Goal: Task Accomplishment & Management: Manage account settings

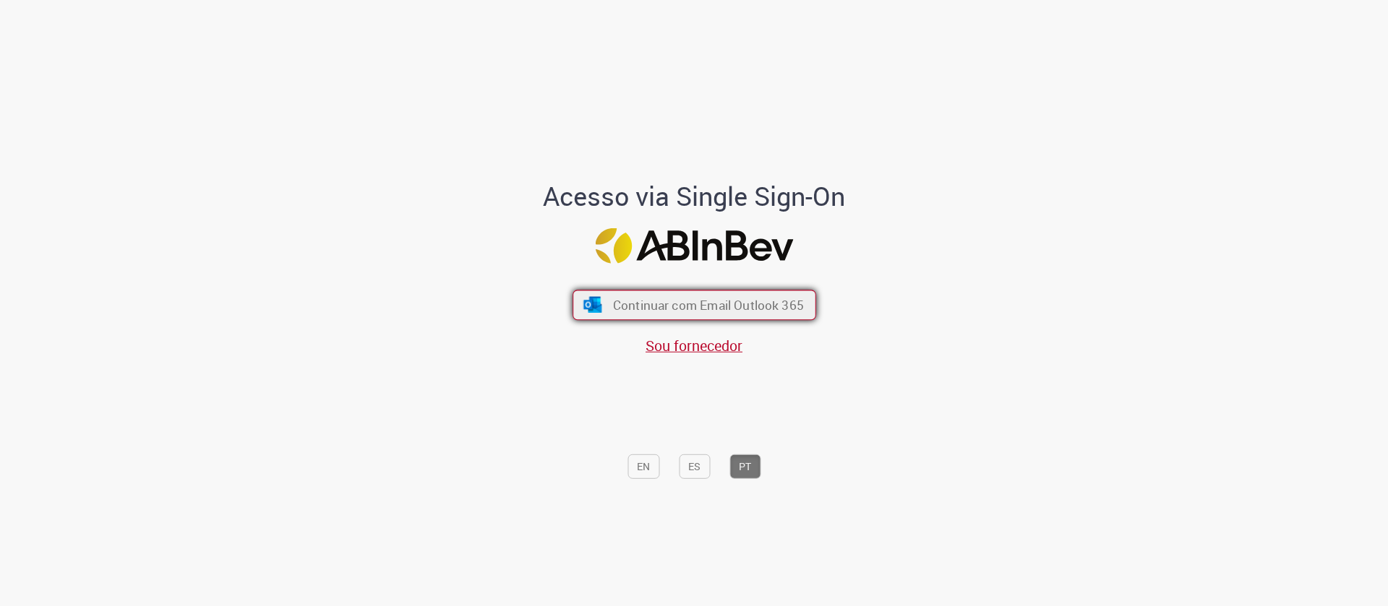
click at [705, 309] on span "Continuar com Email Outlook 365" at bounding box center [707, 305] width 191 height 17
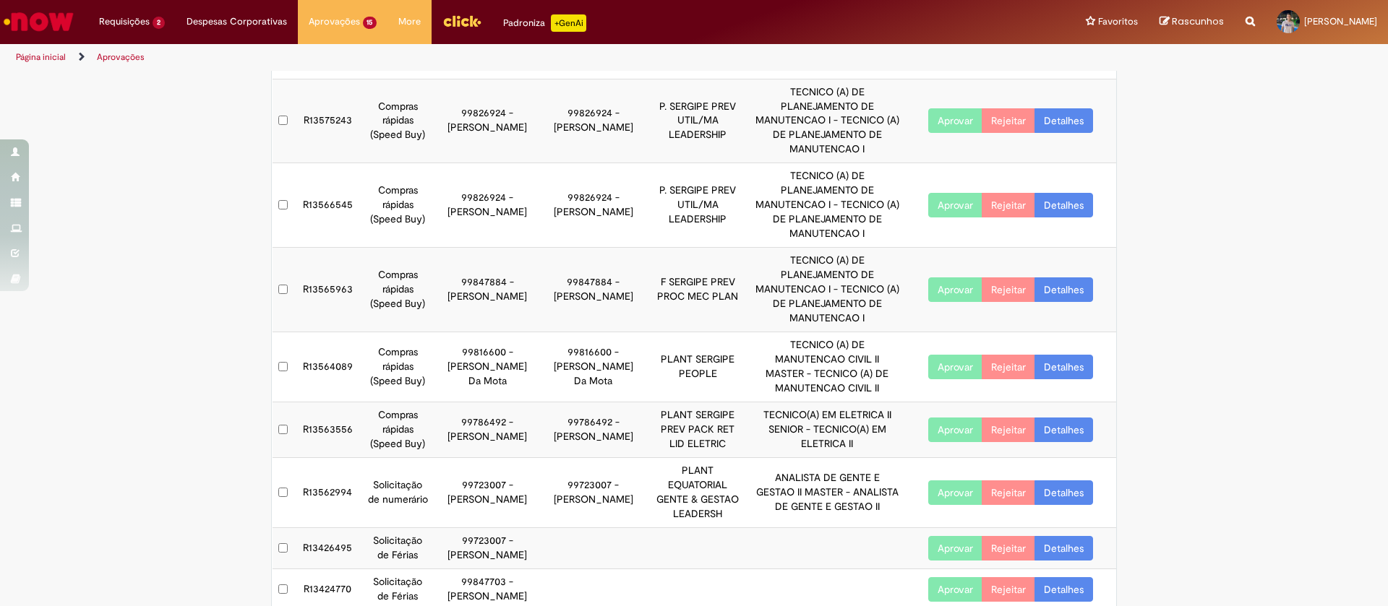
scroll to position [252, 0]
click at [1052, 536] on link "Detalhes" at bounding box center [1063, 548] width 59 height 25
click at [1062, 536] on link "Detalhes" at bounding box center [1063, 548] width 59 height 25
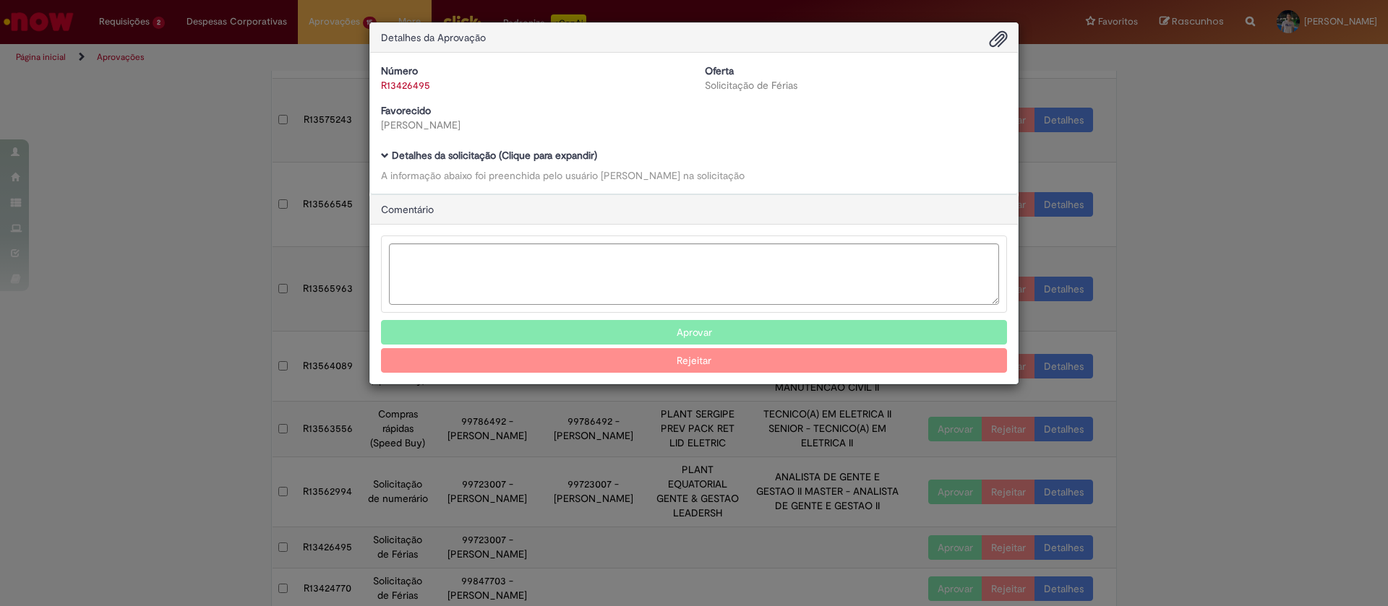
click at [404, 158] on b "Detalhes da solicitação (Clique para expandir)" at bounding box center [494, 155] width 205 height 13
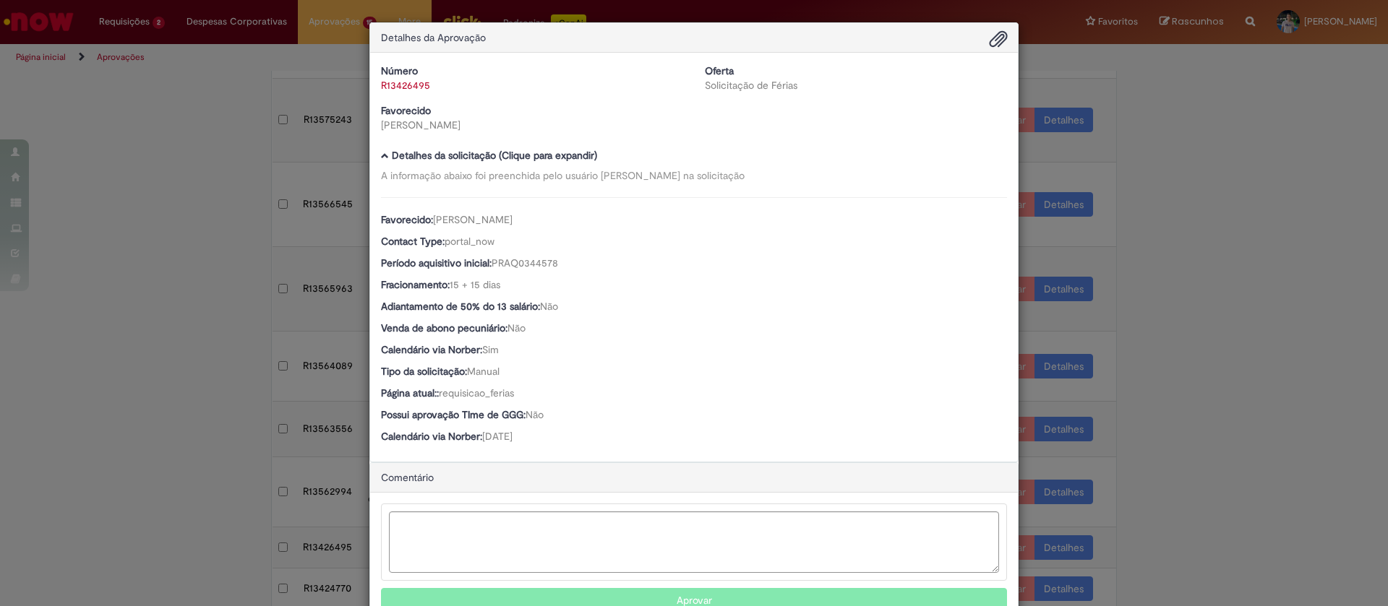
click at [1180, 100] on div "Detalhes da Aprovação Número R13426495 Oferta Solicitação de Férias Favorecido …" at bounding box center [694, 303] width 1388 height 606
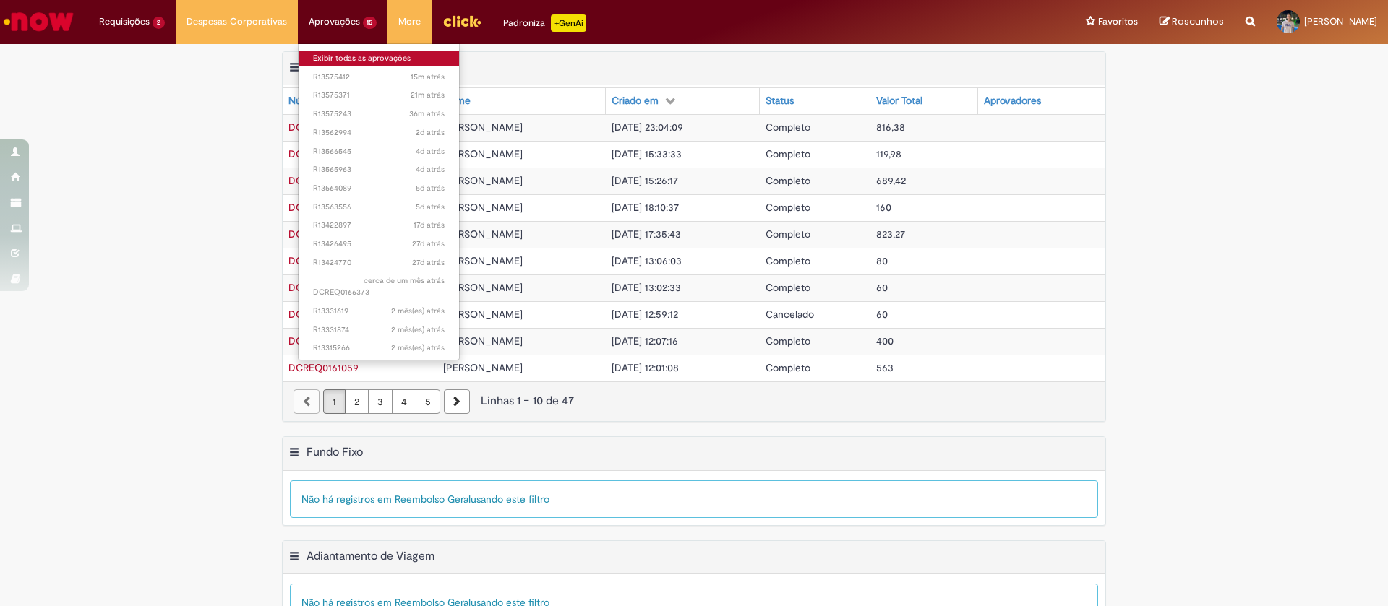
click at [338, 53] on link "Exibir todas as aprovações" at bounding box center [379, 59] width 161 height 16
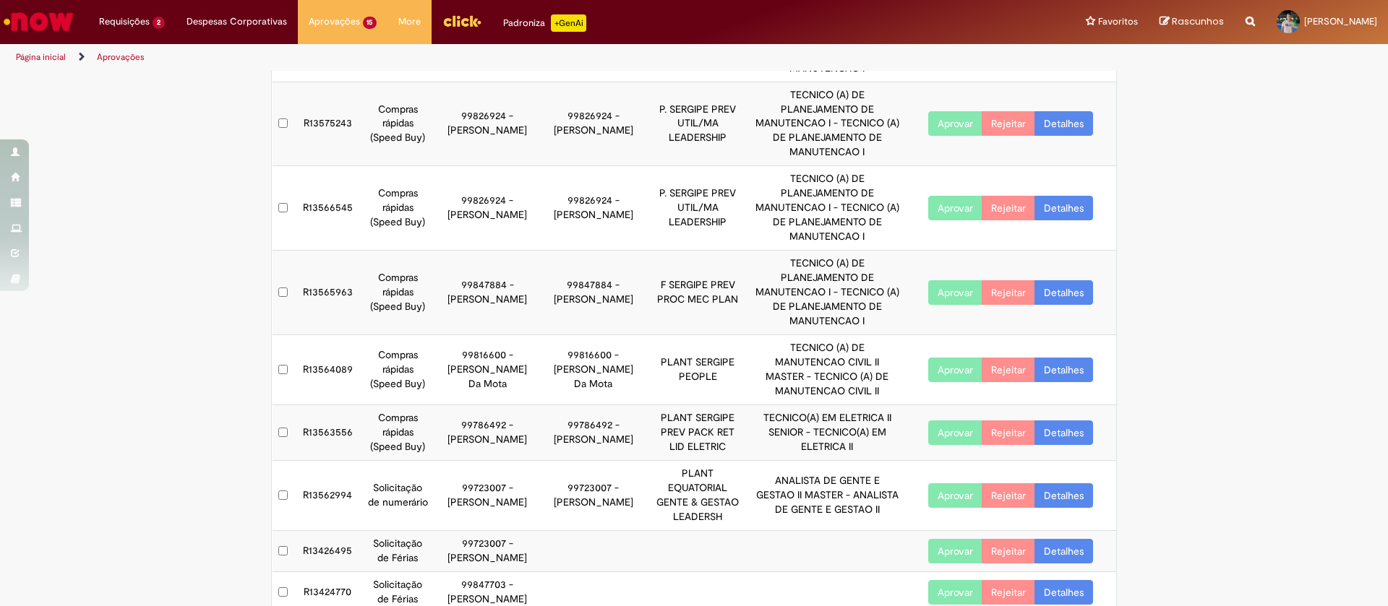
scroll to position [252, 0]
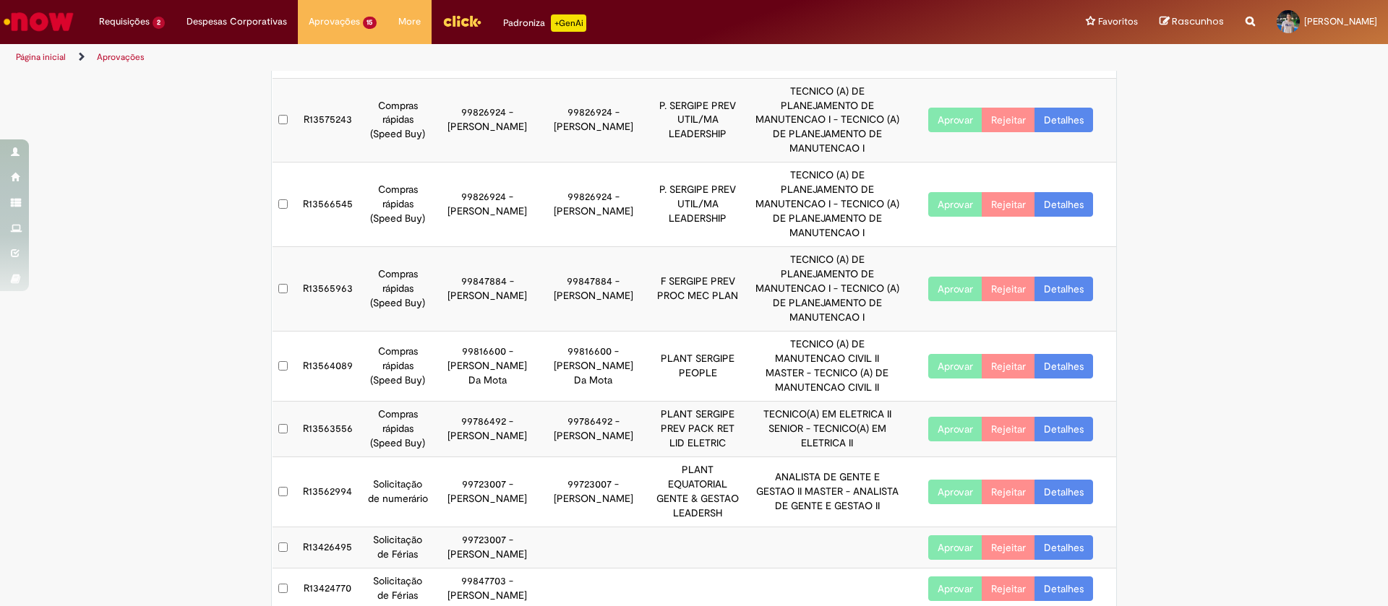
click at [1045, 480] on link "Detalhes" at bounding box center [1063, 492] width 59 height 25
click at [1066, 480] on link "Detalhes" at bounding box center [1063, 492] width 59 height 25
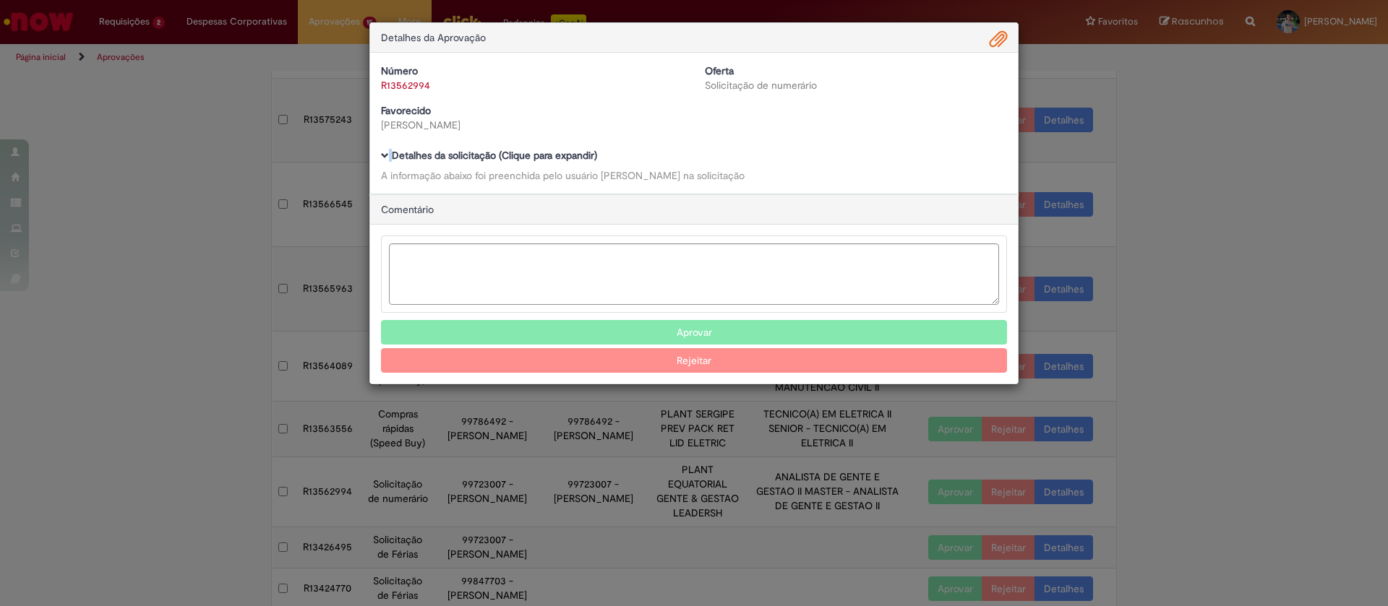
click at [390, 155] on h5 "Detalhes da solicitação (Clique para expandir)" at bounding box center [694, 155] width 626 height 11
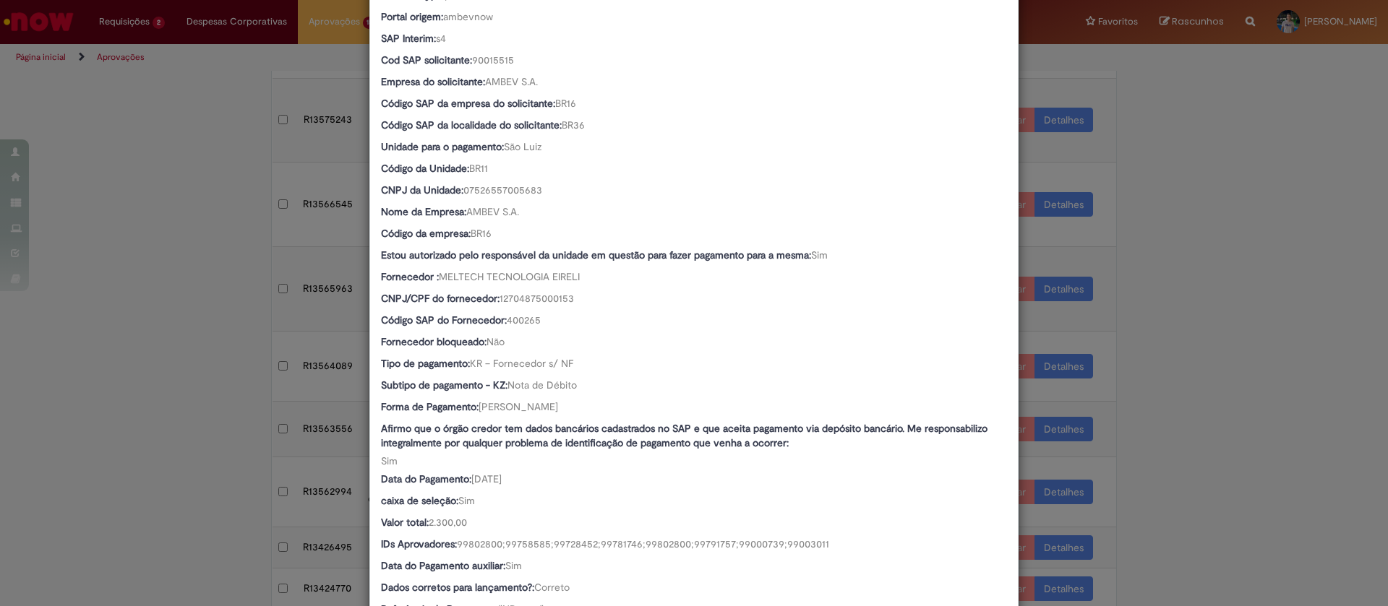
scroll to position [651, 0]
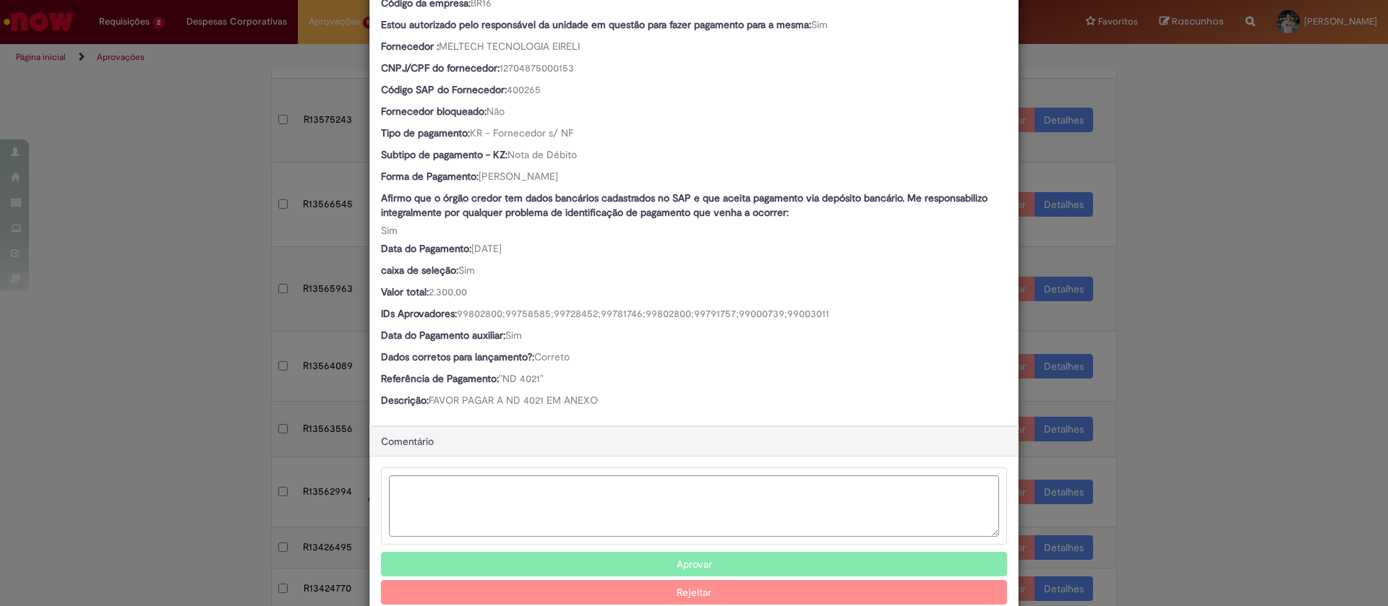
click at [524, 372] on span ""ND 4021"" at bounding box center [521, 378] width 45 height 13
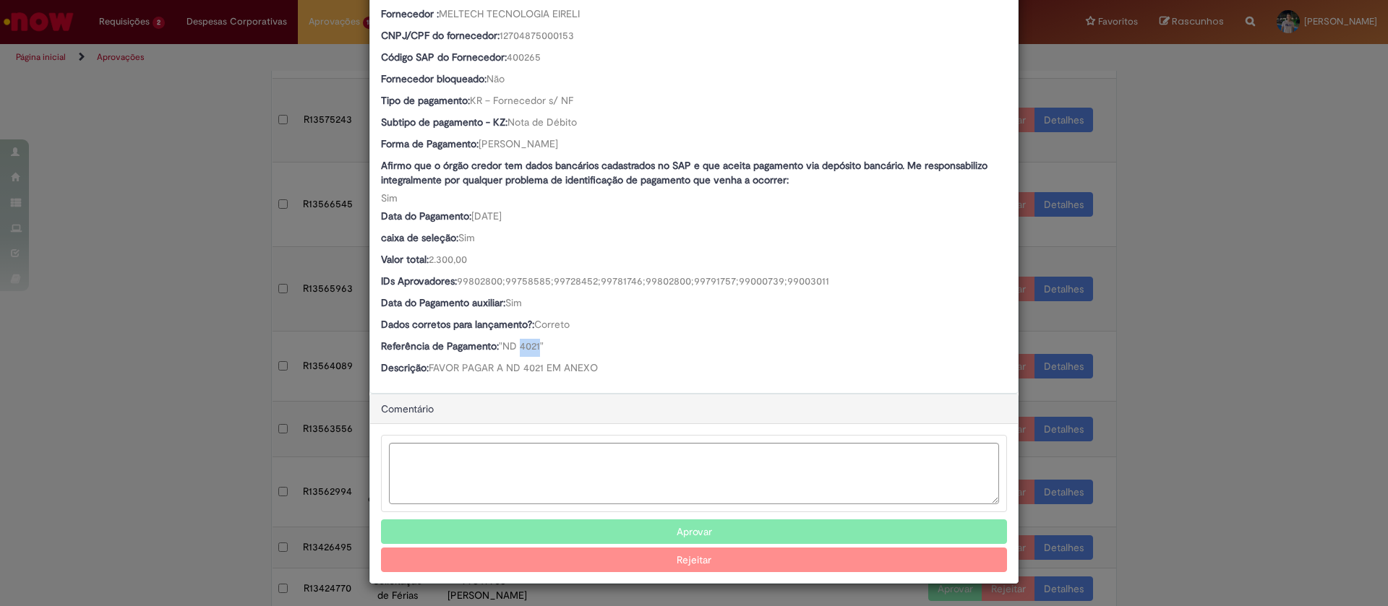
scroll to position [683, 0]
click at [609, 522] on button "Aprovar" at bounding box center [694, 532] width 626 height 25
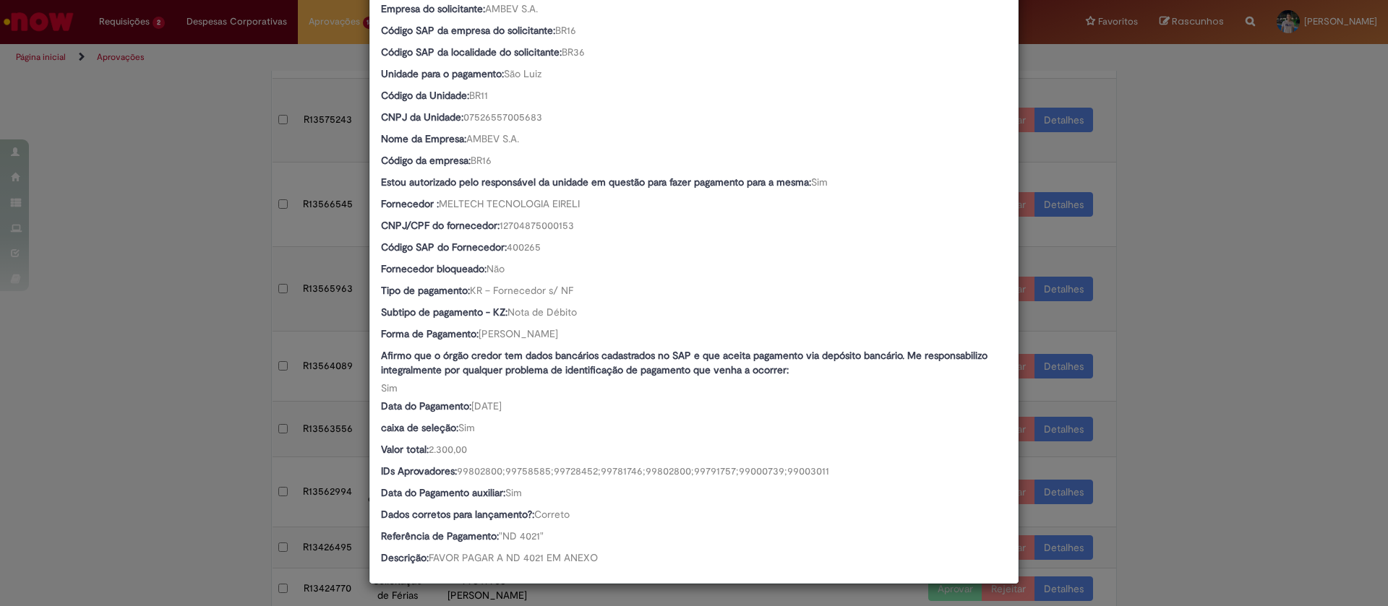
click at [1301, 347] on div "Detalhes da Aprovação Número R13562994 Oferta Solicitação de numerário Favoreci…" at bounding box center [694, 303] width 1388 height 606
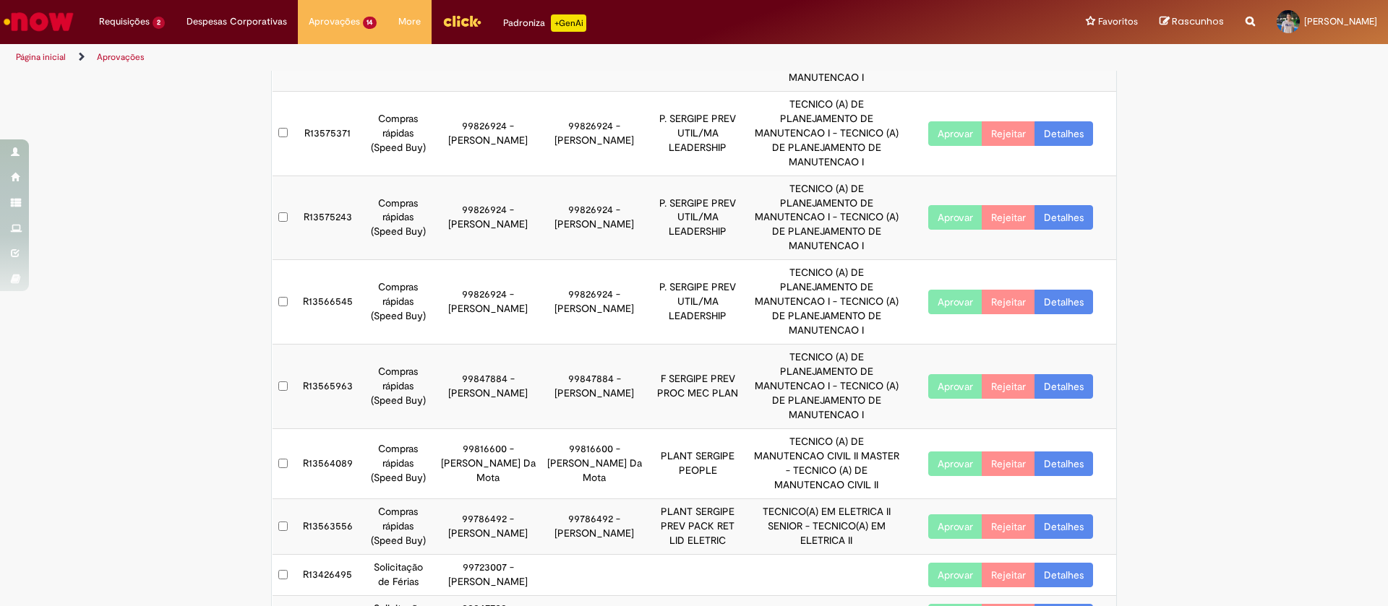
scroll to position [0, 0]
